Goal: Check status: Check status

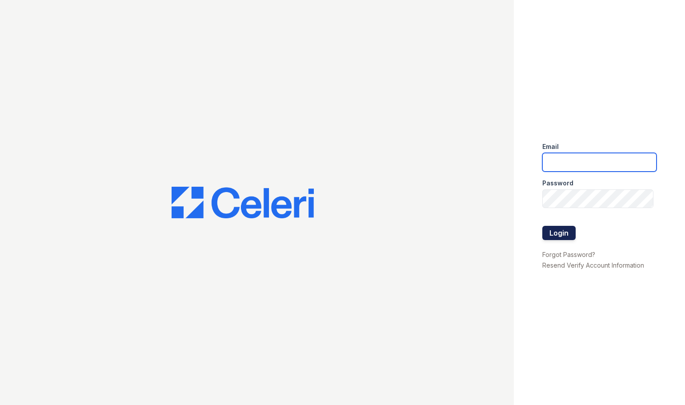
type input "[PERSON_NAME][EMAIL_ADDRESS][DOMAIN_NAME]"
click at [563, 232] on button "Login" at bounding box center [558, 233] width 33 height 14
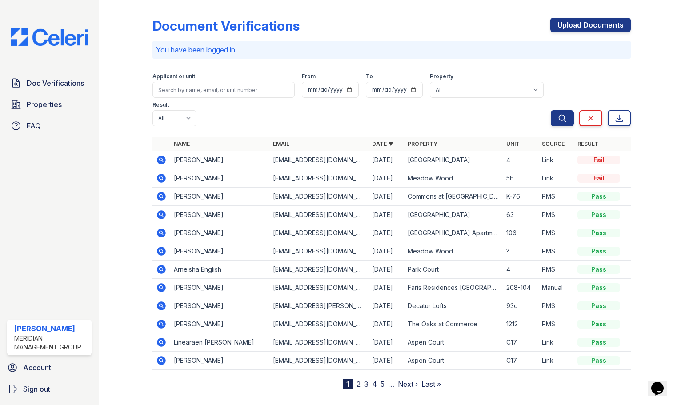
click at [429, 141] on link "Property" at bounding box center [423, 144] width 30 height 7
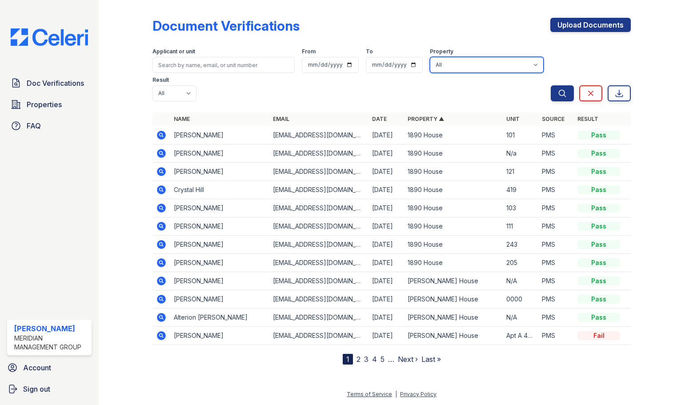
click at [430, 68] on select "All 1890 House [PERSON_NAME][GEOGRAPHIC_DATA] [PERSON_NAME][GEOGRAPHIC_DATA] [G…" at bounding box center [487, 65] width 114 height 16
select select "3997"
click at [430, 57] on select "All 1890 House [PERSON_NAME][GEOGRAPHIC_DATA] [PERSON_NAME][GEOGRAPHIC_DATA] [G…" at bounding box center [487, 65] width 114 height 16
click at [558, 85] on button "Search" at bounding box center [562, 93] width 23 height 16
